Goal: Transaction & Acquisition: Purchase product/service

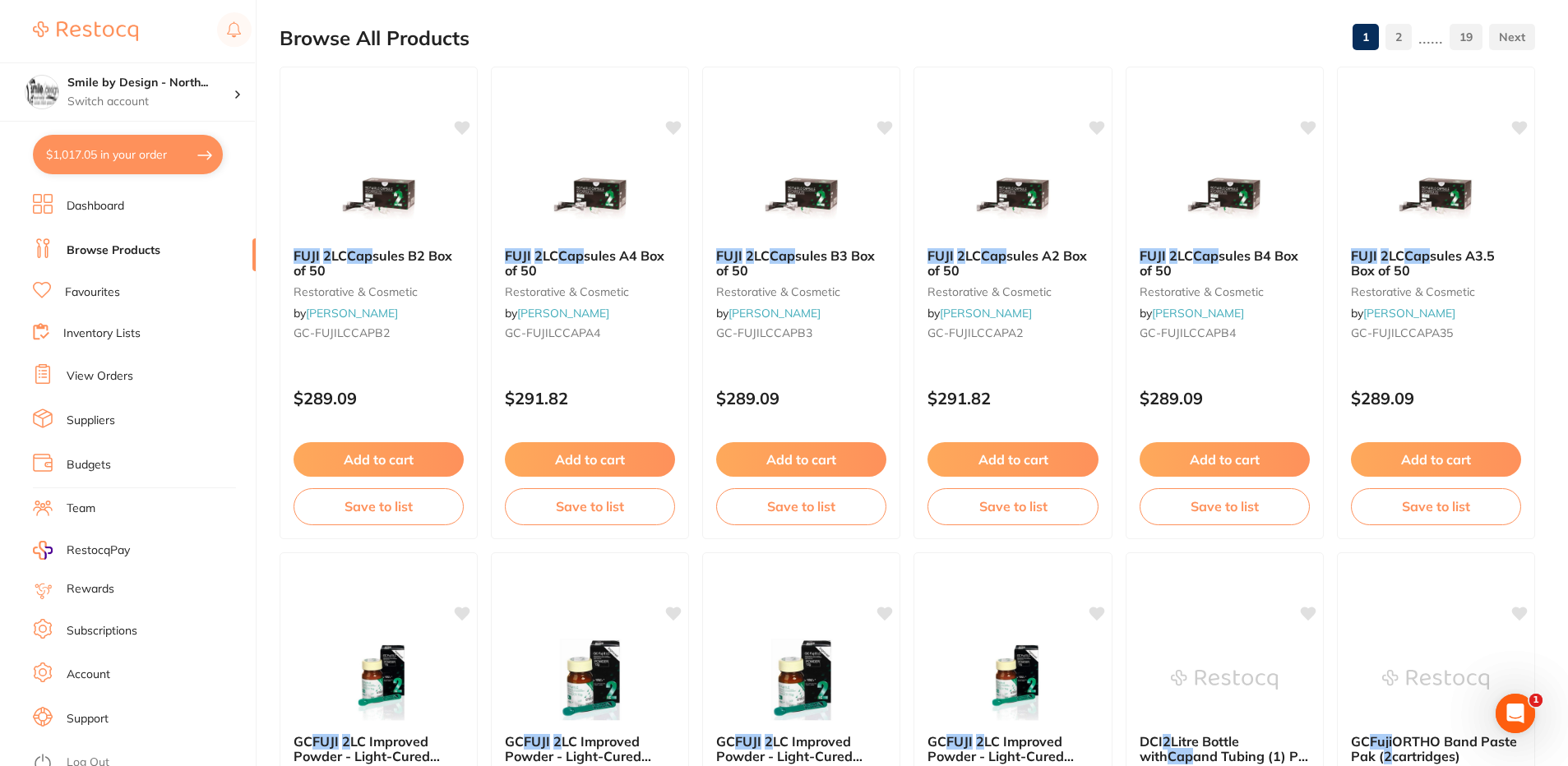
scroll to position [329, 0]
click at [115, 36] on img at bounding box center [86, 32] width 106 height 20
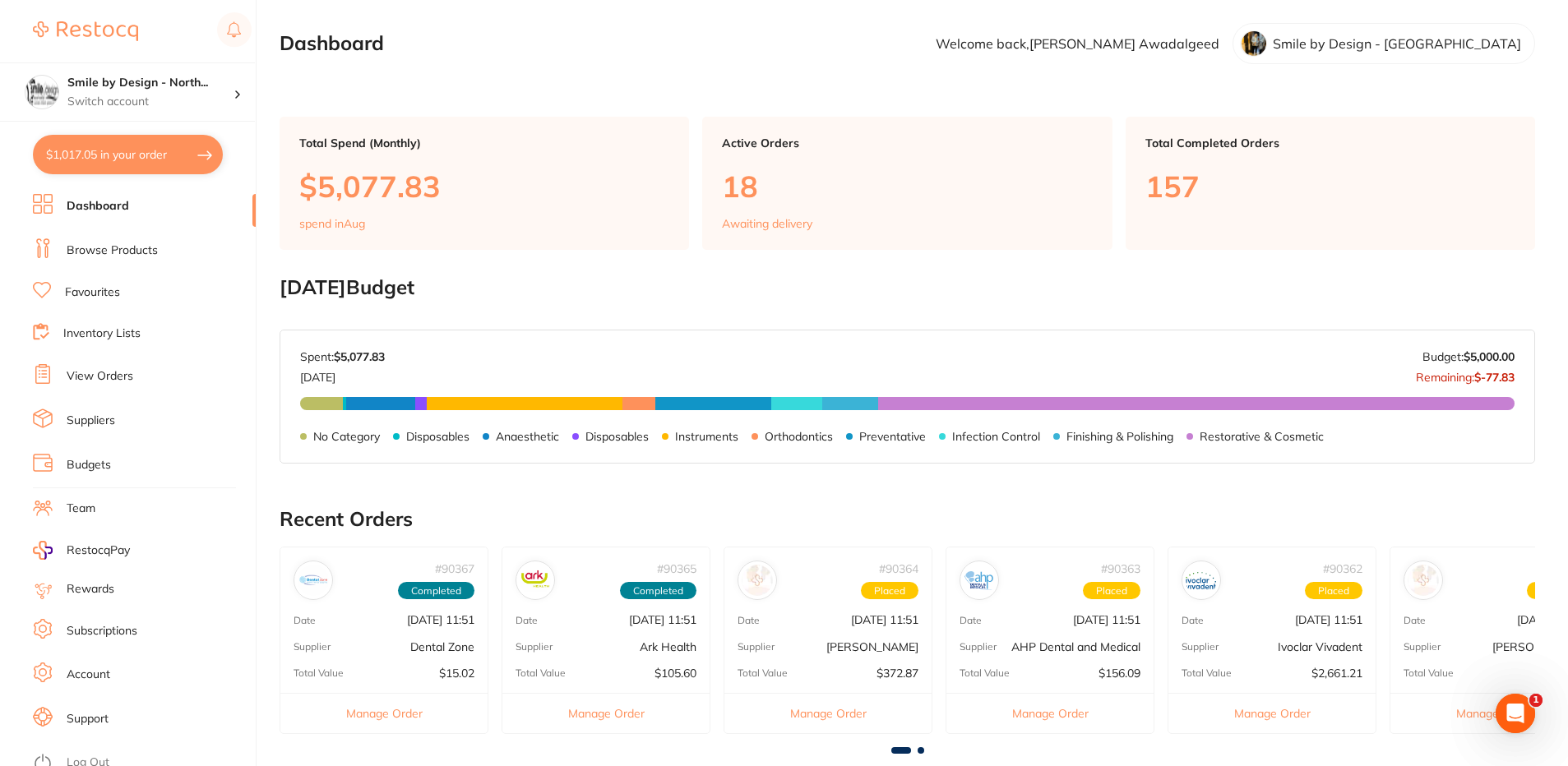
click at [86, 147] on button "$1,017.05 in your order" at bounding box center [128, 155] width 190 height 40
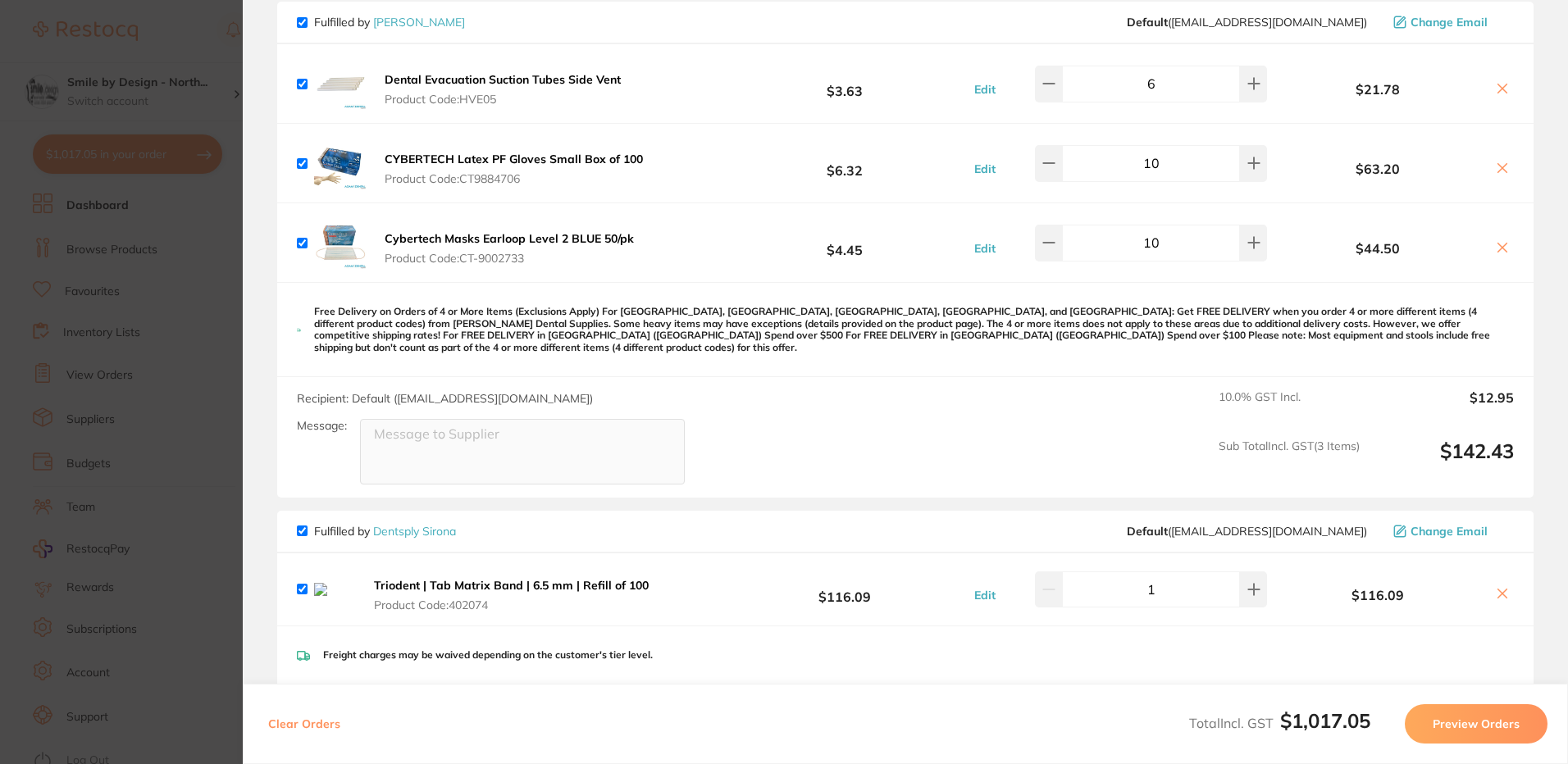
scroll to position [1066, 0]
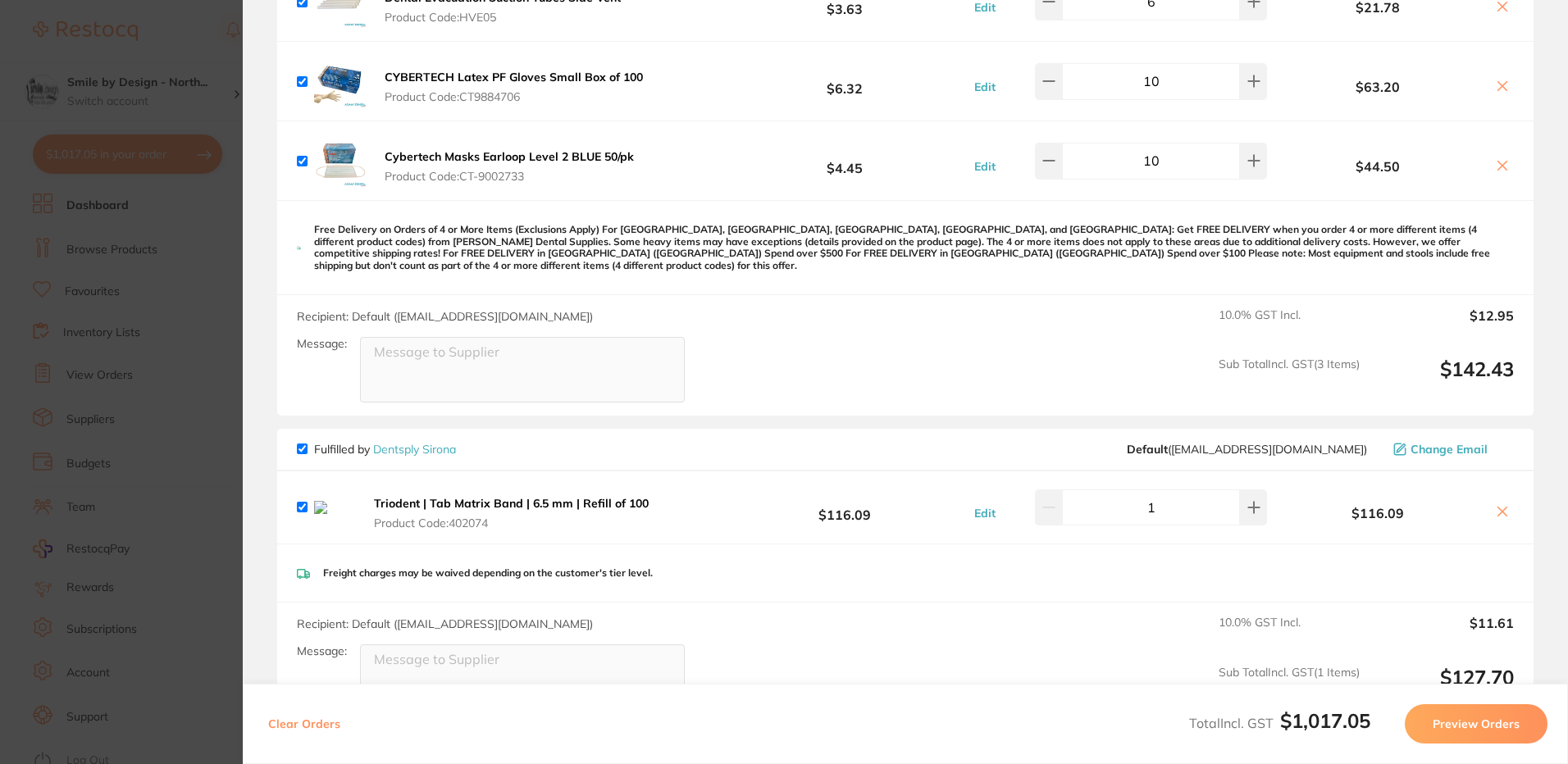
click at [181, 416] on section "Update RRP Set your pre negotiated price for this item. Item Agreed RRP (excl. …" at bounding box center [784, 382] width 1568 height 764
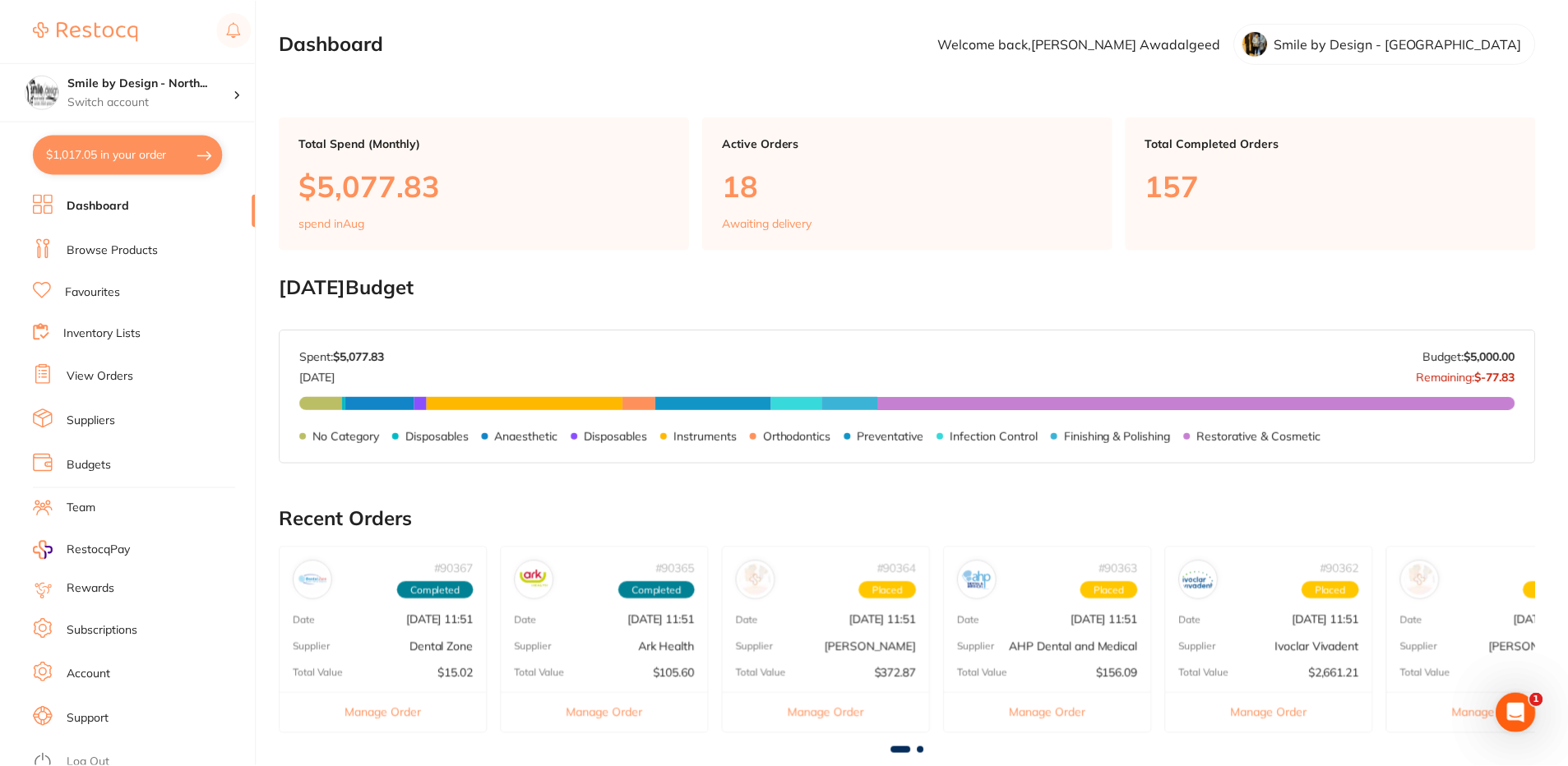
scroll to position [165, 0]
